Goal: Task Accomplishment & Management: Manage account settings

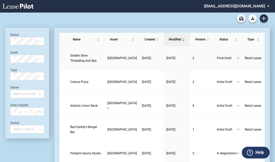
click at [81, 63] on span "Golden Glow Threading and Spa" at bounding box center [83, 58] width 26 height 9
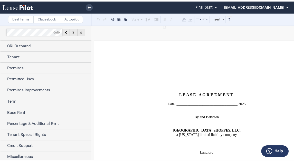
scroll to position [2, 0]
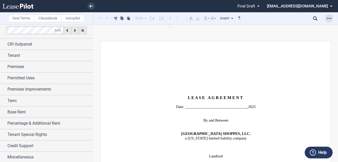
click at [277, 18] on icon "Open Lease options menu" at bounding box center [329, 18] width 4 height 4
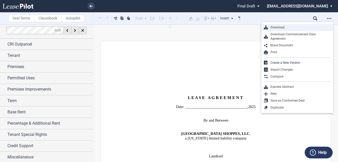
click at [277, 25] on div "Download" at bounding box center [299, 27] width 63 height 4
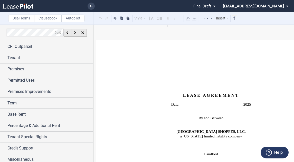
scroll to position [2, 0]
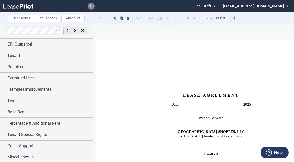
click at [91, 4] on link at bounding box center [90, 6] width 7 height 7
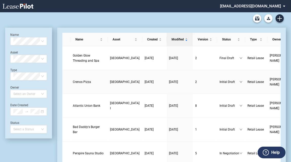
click at [78, 85] on link "Crenos Pizza" at bounding box center [89, 82] width 32 height 5
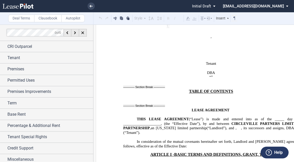
scroll to position [205, 0]
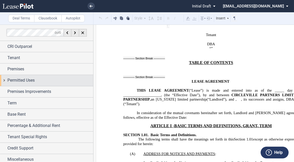
click at [52, 76] on div "Permitted Uses" at bounding box center [46, 80] width 93 height 11
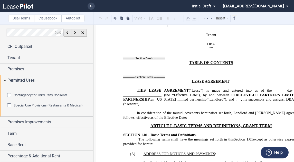
click at [5, 95] on div "Contingency for Third Party Consents Special Use Provisions (Restaurants & Medi…" at bounding box center [46, 101] width 93 height 31
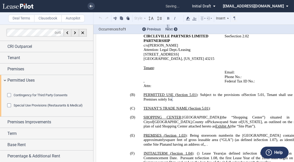
scroll to position [348, 0]
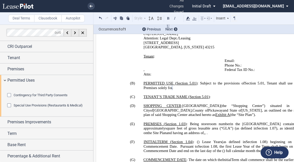
click at [12, 109] on div "Special Use Provisions (Restaurants & Medical)" at bounding box center [9, 106] width 5 height 5
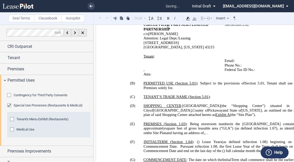
click at [15, 123] on div "Tenant's Menu Exhibit (Restaurants)" at bounding box center [12, 119] width 5 height 5
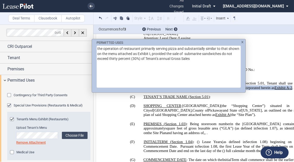
drag, startPoint x: 209, startPoint y: 59, endPoint x: 95, endPoint y: 48, distance: 114.2
click at [95, 48] on div "PERMITTED USES the operation of restaurant primarily serving pizza and substant…" at bounding box center [168, 63] width 153 height 49
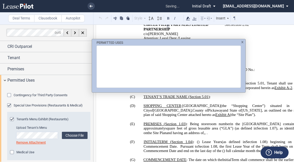
click at [241, 41] on div "PERMITTED USES" at bounding box center [168, 63] width 153 height 49
click at [270, 80] on div "PERMITTED USES" at bounding box center [147, 81] width 294 height 162
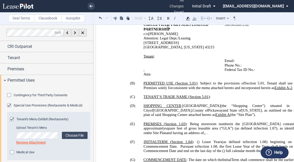
click at [174, 81] on span "PERMITTED USE ( ﻿ Section 5.01 ﻿ ) : Subject to the provisions of ﻿ Section 5.0…" at bounding box center [221, 85] width 156 height 9
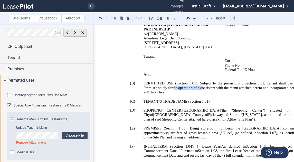
drag, startPoint x: 224, startPoint y: 75, endPoint x: 200, endPoint y: 74, distance: 23.9
click at [200, 81] on p "(B) PERMITTED USE ( ﻿ Section 5.01 ﻿ ) : Subject to the provisions of ﻿ Section…" at bounding box center [220, 88] width 155 height 14
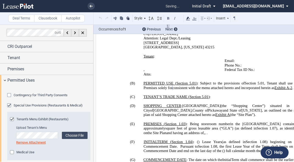
click at [169, 84] on p "(B) PERMITTED USE ( ﻿ Section 5.01 ﻿ ) : Subject to the provisions of ﻿ Section…" at bounding box center [220, 85] width 155 height 9
drag, startPoint x: 169, startPoint y: 84, endPoint x: 161, endPoint y: 83, distance: 8.3
click at [162, 83] on p "(B) PERMITTED USE ( ﻿ Section 5.01 ﻿ ) : Subject to the provisions of ﻿ Section…" at bounding box center [220, 85] width 155 height 9
click at [161, 83] on p "(B) PERMITTED USE ( ﻿ Section 5.01 ﻿ ) : Subject to the provisions of ﻿ Section…" at bounding box center [220, 85] width 155 height 9
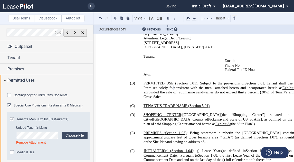
click at [161, 90] on span "provided the sale of submarine sandwiches do not exceed thirty percent (30%) of…" at bounding box center [221, 94] width 156 height 9
drag, startPoint x: 200, startPoint y: 85, endPoint x: 206, endPoint y: 81, distance: 7.3
click at [200, 86] on span ", provided the sale of submarine sandwiches do not exceed thirty percent (30%) …" at bounding box center [221, 92] width 156 height 13
click at [182, 86] on span ", provided the sale of submarine sandwiches do not exceed thirty percent (30%) …" at bounding box center [221, 92] width 156 height 13
click at [227, 86] on span ", provided the sale of submarine sandwiches do not exceed thirty percent (30%) …" at bounding box center [221, 92] width 156 height 13
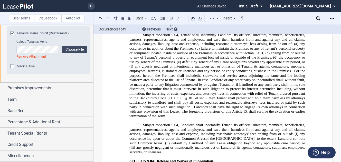
scroll to position [3858, 0]
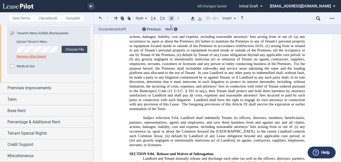
scroll to position [3960, 0]
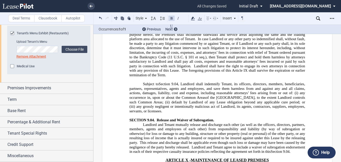
drag, startPoint x: 143, startPoint y: 90, endPoint x: 150, endPoint y: 89, distance: 7.5
drag, startPoint x: 178, startPoint y: 92, endPoint x: 196, endPoint y: 84, distance: 19.6
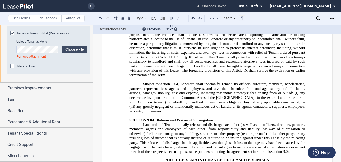
drag, startPoint x: 173, startPoint y: 89, endPoint x: 183, endPoint y: 87, distance: 9.7
drag, startPoint x: 181, startPoint y: 89, endPoint x: 157, endPoint y: 89, distance: 24.4
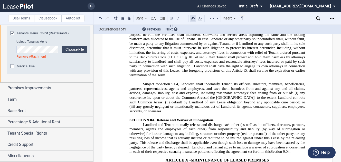
click at [195, 20] on icon at bounding box center [193, 18] width 6 height 6
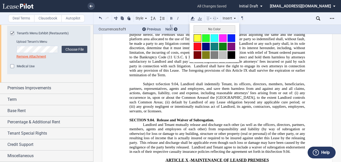
click at [200, 37] on button at bounding box center [197, 38] width 8 height 8
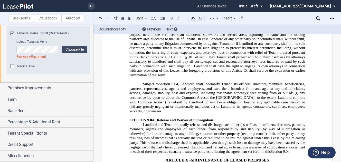
drag, startPoint x: 142, startPoint y: 100, endPoint x: 246, endPoint y: 64, distance: 110.3
drag, startPoint x: 204, startPoint y: 99, endPoint x: 193, endPoint y: 99, distance: 11.8
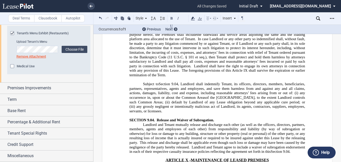
drag, startPoint x: 190, startPoint y: 98, endPoint x: 222, endPoint y: 42, distance: 64.3
drag, startPoint x: 172, startPoint y: 25, endPoint x: 176, endPoint y: 25, distance: 3.9
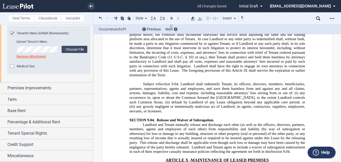
click at [172, 25] on button at bounding box center [171, 26] width 6 height 6
drag, startPoint x: 230, startPoint y: 99, endPoint x: 254, endPoint y: 92, distance: 24.7
drag, startPoint x: 263, startPoint y: 107, endPoint x: 154, endPoint y: 110, distance: 108.3
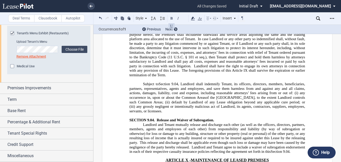
drag, startPoint x: 231, startPoint y: 116, endPoint x: 209, endPoint y: 115, distance: 22.3
click at [99, 18] on button at bounding box center [100, 18] width 6 height 6
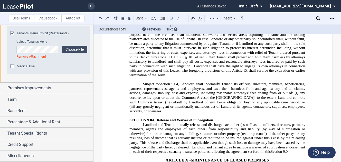
drag, startPoint x: 279, startPoint y: 116, endPoint x: 296, endPoint y: 109, distance: 19.0
drag, startPoint x: 284, startPoint y: 115, endPoint x: 287, endPoint y: 115, distance: 2.9
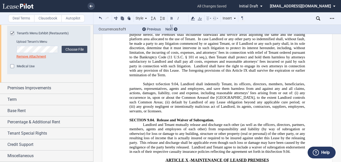
drag, startPoint x: 298, startPoint y: 115, endPoint x: 172, endPoint y: 120, distance: 126.8
drag, startPoint x: 289, startPoint y: 121, endPoint x: 294, endPoint y: 120, distance: 4.6
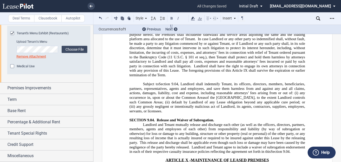
drag, startPoint x: 149, startPoint y: 125, endPoint x: 161, endPoint y: 121, distance: 12.0
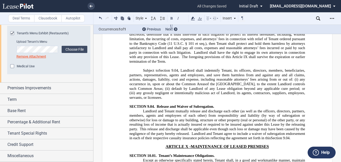
scroll to position [4001, 0]
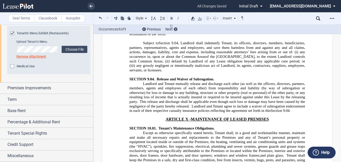
drag, startPoint x: 282, startPoint y: 87, endPoint x: 296, endPoint y: 86, distance: 14.4
drag, startPoint x: 128, startPoint y: 91, endPoint x: 160, endPoint y: 93, distance: 31.8
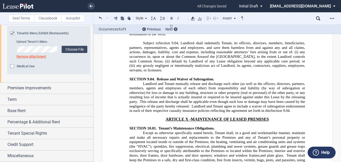
drag, startPoint x: 164, startPoint y: 100, endPoint x: 194, endPoint y: 95, distance: 29.8
drag, startPoint x: 139, startPoint y: 117, endPoint x: 152, endPoint y: 117, distance: 13.6
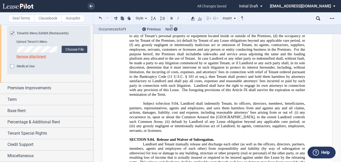
scroll to position [3940, 0]
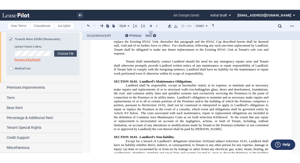
scroll to position [4371, 0]
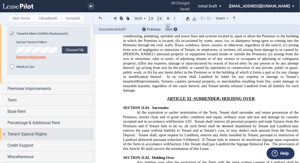
click at [35, 137] on span "Tenant Special Rights" at bounding box center [27, 134] width 40 height 6
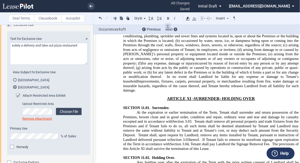
scroll to position [224, 0]
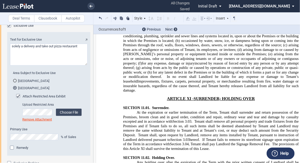
drag, startPoint x: 63, startPoint y: 73, endPoint x: 22, endPoint y: 74, distance: 41.3
click at [30, 65] on textarea "Text for Exclusive Use" at bounding box center [48, 55] width 77 height 22
click at [22, 65] on textarea "Text for Exclusive Use" at bounding box center [48, 55] width 77 height 22
click at [68, 65] on textarea "Text for Exclusive Use" at bounding box center [48, 55] width 77 height 22
click at [79, 65] on textarea "Text for Exclusive Use" at bounding box center [48, 55] width 77 height 22
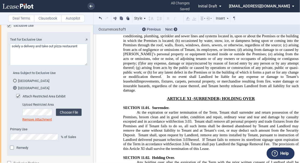
drag, startPoint x: 55, startPoint y: 73, endPoint x: 26, endPoint y: 75, distance: 29.1
click at [26, 65] on textarea "Text for Exclusive Use" at bounding box center [48, 55] width 77 height 22
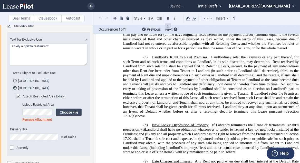
scroll to position [7237, 0]
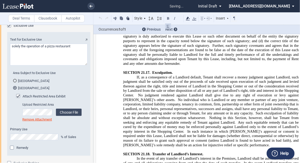
click at [75, 65] on textarea "Text for Exclusive Use" at bounding box center [48, 55] width 77 height 22
click at [35, 65] on textarea "Text for Exclusive Use" at bounding box center [48, 55] width 77 height 22
click at [75, 65] on textarea "Text for Exclusive Use" at bounding box center [48, 55] width 77 height 22
type textarea "solely the operation of a pizza restaurant solely selling pizza for carry-out a…"
drag, startPoint x: 141, startPoint y: 112, endPoint x: 173, endPoint y: 103, distance: 33.2
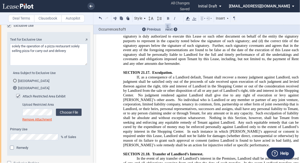
click at [69, 65] on textarea "Text for Exclusive Use" at bounding box center [48, 55] width 77 height 22
drag, startPoint x: 74, startPoint y: 74, endPoint x: 87, endPoint y: 76, distance: 13.1
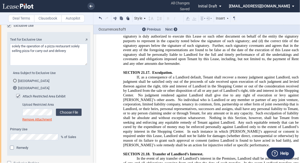
click at [85, 65] on textarea "Text for Exclusive Use" at bounding box center [48, 55] width 77 height 22
click at [82, 65] on textarea "Text for Exclusive Use" at bounding box center [48, 55] width 77 height 22
click at [20, 65] on textarea "Text for Exclusive Use" at bounding box center [48, 55] width 77 height 22
type textarea "solely the operation of a pizza restaurant selling pizza sfor carry-out and del…"
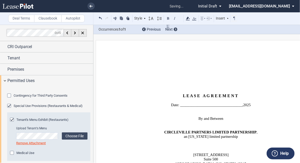
scroll to position [224, 0]
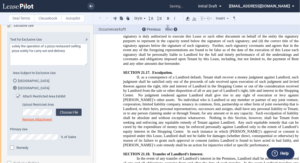
click at [73, 65] on textarea "Text for Exclusive Use" at bounding box center [48, 55] width 77 height 22
click at [31, 65] on textarea "Text for Exclusive Use" at bounding box center [48, 55] width 77 height 22
type textarea "solely the operation of a pizza restaurant selling pizza solely for carry-out a…"
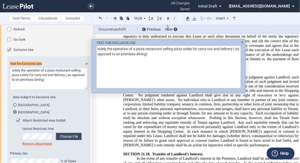
scroll to position [198, 0]
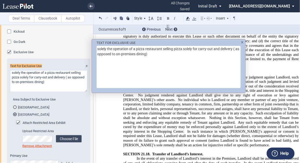
click at [243, 41] on div "TEXT FOR EXCLUSIVE USE solely the operation of a pizza restaurant selling pizza…" at bounding box center [168, 63] width 153 height 49
click at [243, 42] on img "TEXT FOR ..." at bounding box center [242, 42] width 3 height 2
click at [241, 125] on div "TEXT FOR EXCLUSIVE USE solely the operation of a pizza restaurant selling pizza…" at bounding box center [150, 81] width 300 height 163
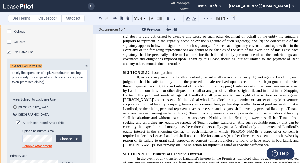
click at [69, 92] on textarea "Text for Exclusive Use" at bounding box center [48, 81] width 77 height 22
type textarea "solely the operation of a pizza restaurant selling pizza solely for carry-out a…"
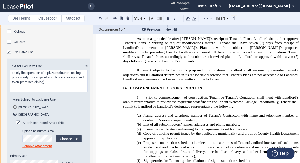
scroll to position [9228, 0]
drag, startPoint x: 223, startPoint y: 95, endPoint x: 226, endPoint y: 93, distance: 3.6
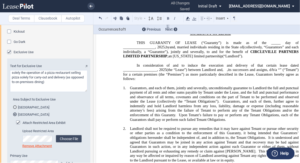
scroll to position [12963, 0]
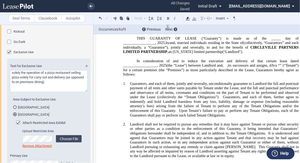
drag, startPoint x: 143, startPoint y: 93, endPoint x: 132, endPoint y: 94, distance: 10.5
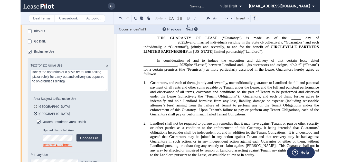
scroll to position [12978, 0]
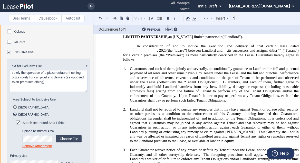
click at [90, 7] on icon at bounding box center [91, 6] width 3 height 3
click at [100, 17] on button at bounding box center [100, 18] width 6 height 6
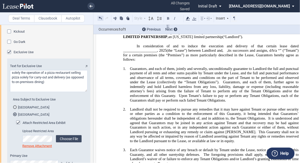
click at [100, 16] on button at bounding box center [100, 18] width 6 height 6
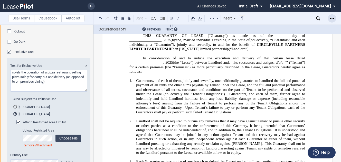
click at [300, 16] on div "Open Lease options menu" at bounding box center [332, 18] width 8 height 8
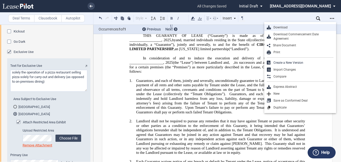
click at [300, 30] on div "Download" at bounding box center [300, 27] width 72 height 7
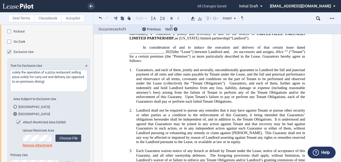
scroll to position [12989, 0]
drag, startPoint x: 209, startPoint y: 122, endPoint x: 230, endPoint y: 144, distance: 30.3
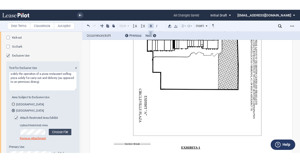
scroll to position [8281, 0]
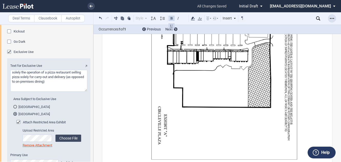
click at [300, 16] on div "Open Lease options menu" at bounding box center [332, 18] width 8 height 8
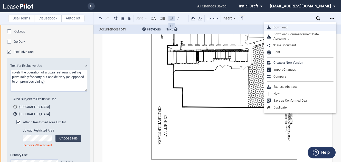
click at [300, 26] on div "Download" at bounding box center [302, 27] width 63 height 4
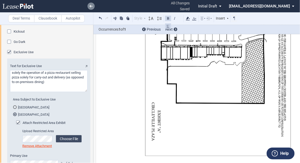
click at [90, 7] on icon at bounding box center [91, 6] width 3 height 3
